Goal: Task Accomplishment & Management: Complete application form

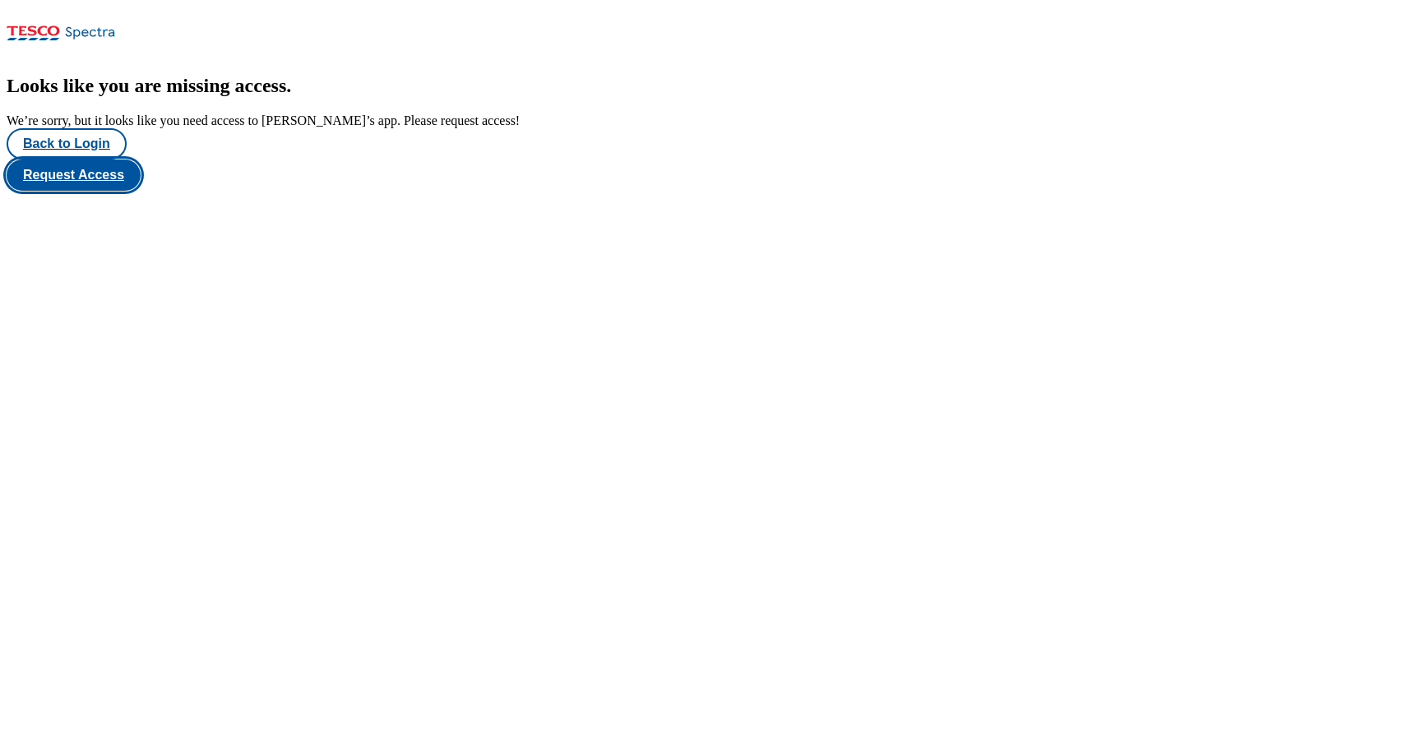
click at [141, 191] on button "Request Access" at bounding box center [74, 175] width 134 height 31
